Goal: Task Accomplishment & Management: Complete application form

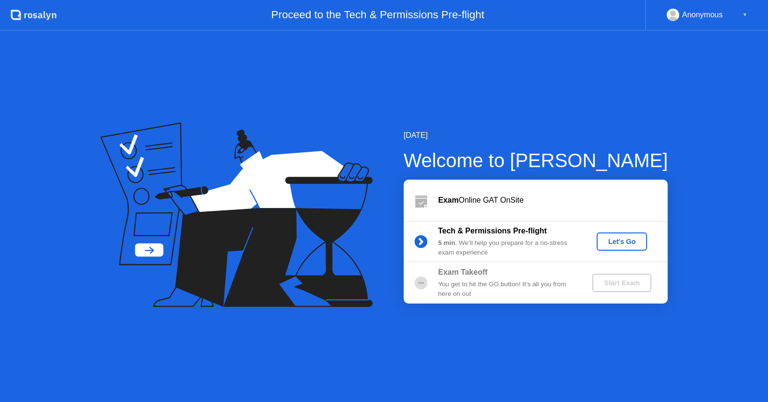
click at [615, 244] on div "Let's Go" at bounding box center [621, 242] width 43 height 8
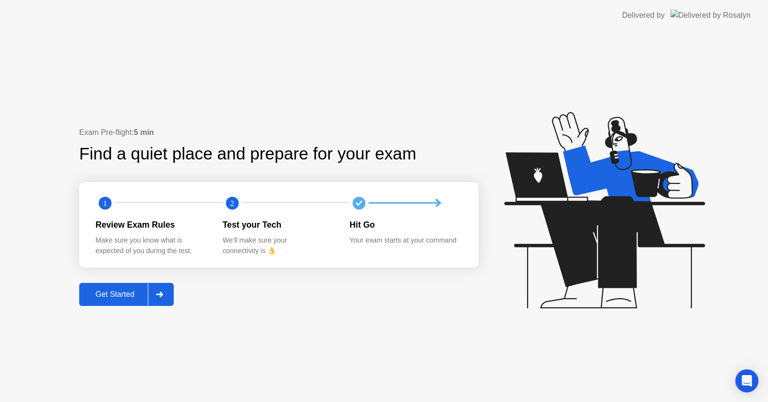
click at [135, 290] on div "Get Started" at bounding box center [115, 294] width 66 height 9
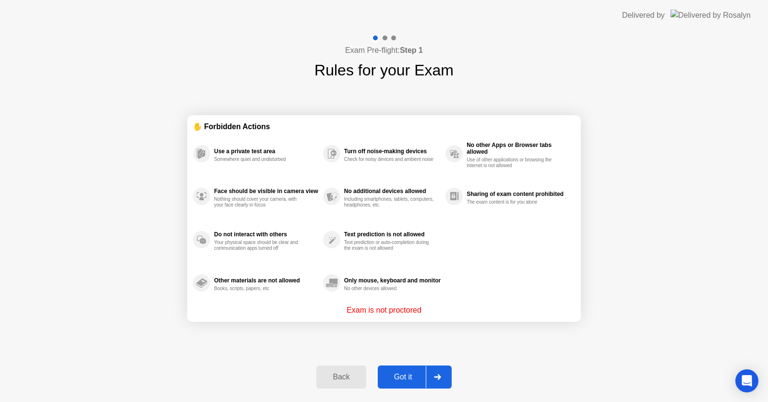
click at [421, 376] on div "Got it" at bounding box center [403, 376] width 45 height 9
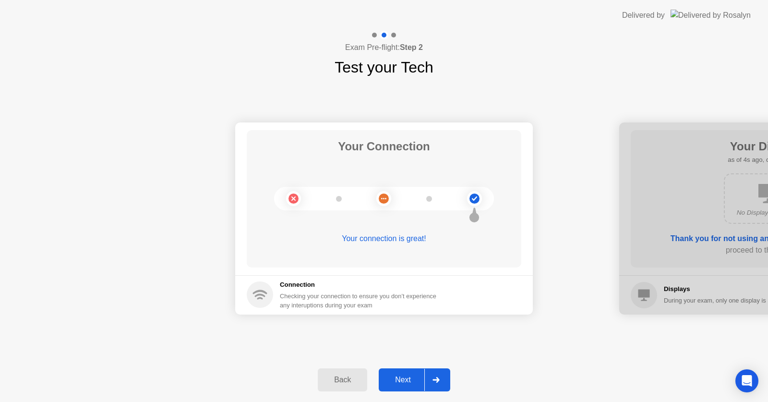
click at [421, 376] on div "Next" at bounding box center [403, 379] width 43 height 9
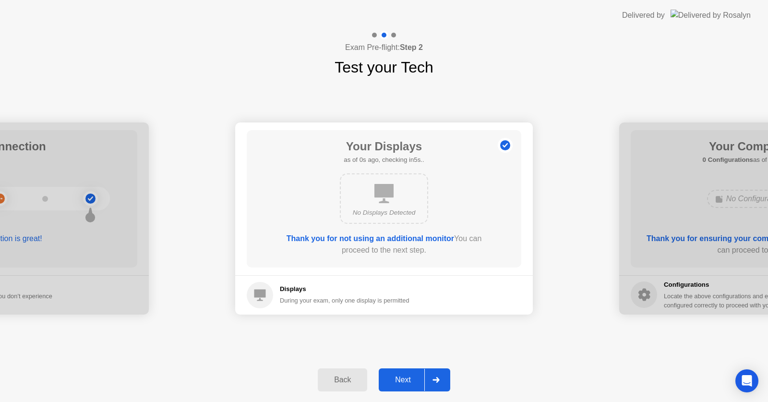
click at [421, 376] on div "Next" at bounding box center [403, 379] width 43 height 9
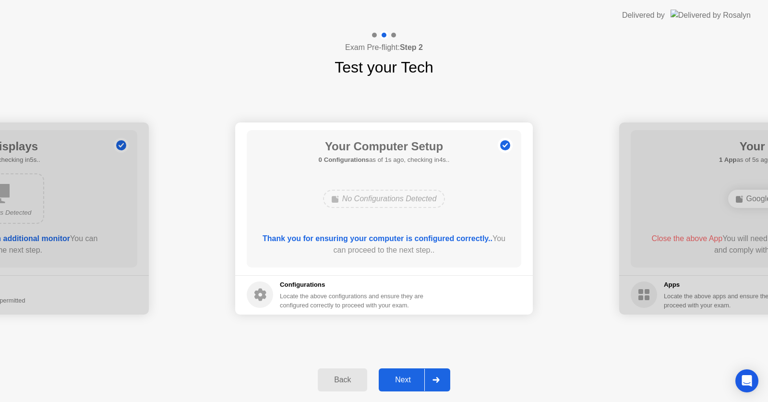
click at [421, 376] on div "Next" at bounding box center [403, 379] width 43 height 9
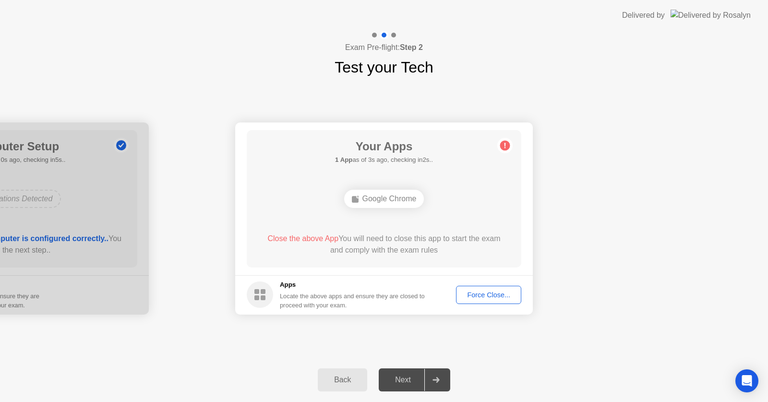
click at [480, 293] on div "Force Close..." at bounding box center [488, 295] width 59 height 8
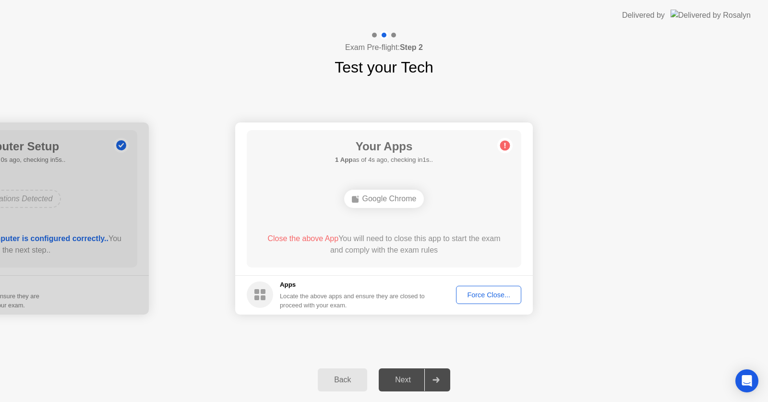
click at [472, 294] on div "Force Close..." at bounding box center [488, 295] width 59 height 8
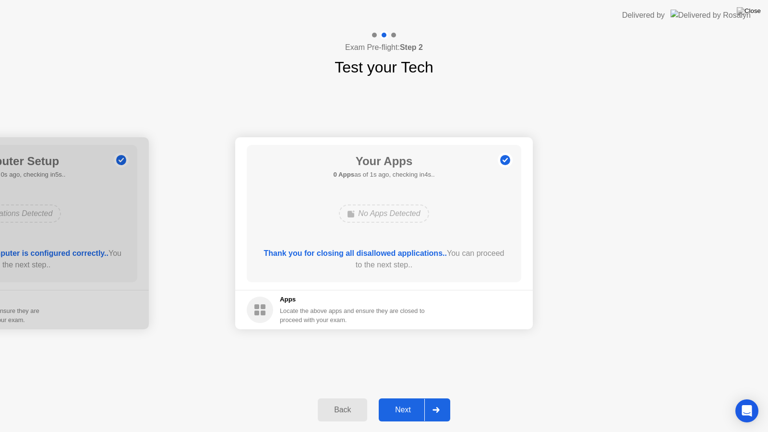
click at [411, 401] on div "Next" at bounding box center [403, 410] width 43 height 9
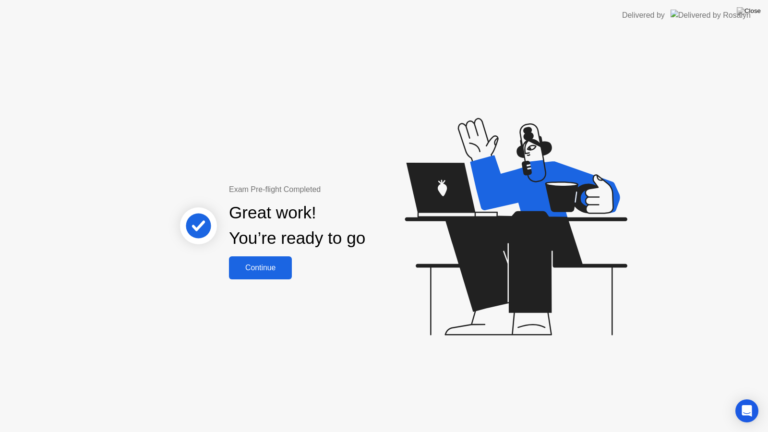
click at [272, 269] on div "Continue" at bounding box center [260, 268] width 57 height 9
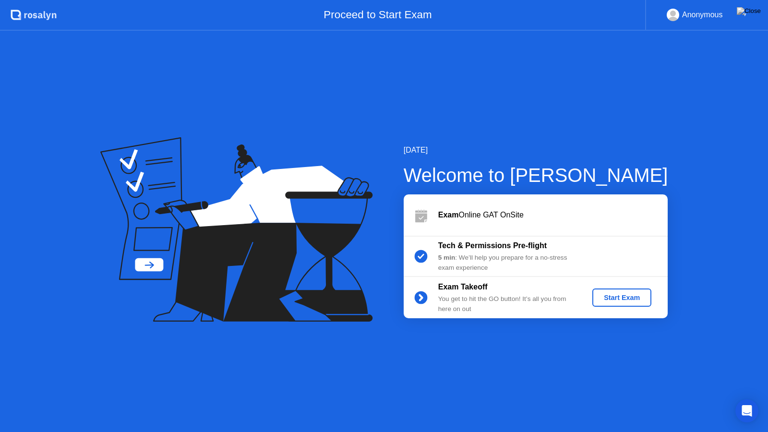
click at [599, 294] on div "Start Exam" at bounding box center [621, 298] width 51 height 8
